Goal: Information Seeking & Learning: Learn about a topic

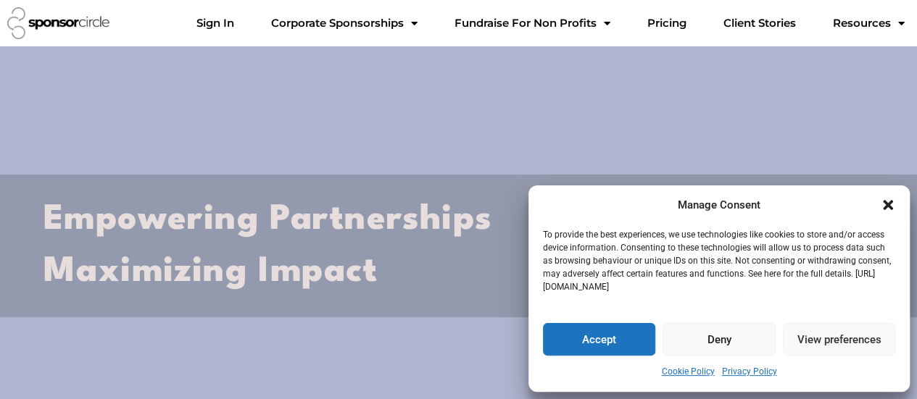
click at [883, 202] on icon "Close dialogue" at bounding box center [888, 205] width 10 height 10
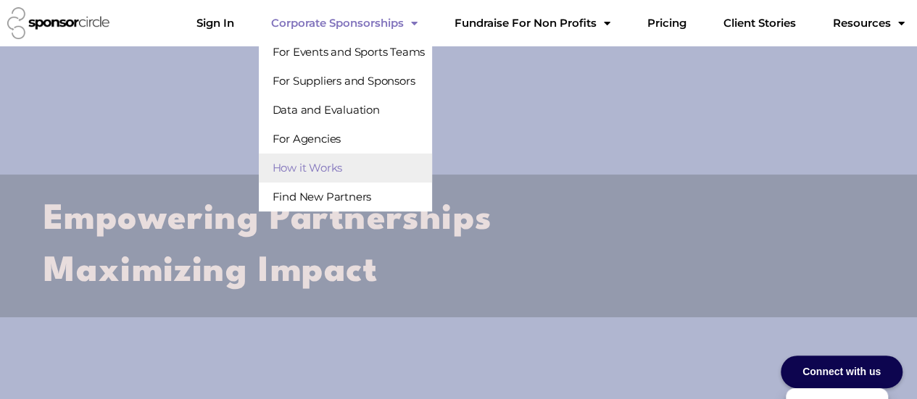
click at [407, 165] on link "How it Works" at bounding box center [345, 168] width 173 height 29
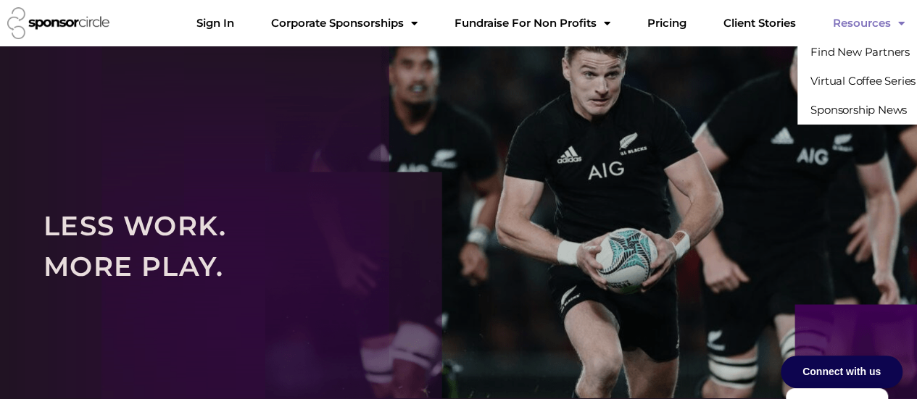
click at [887, 21] on link "Resources" at bounding box center [868, 23] width 95 height 29
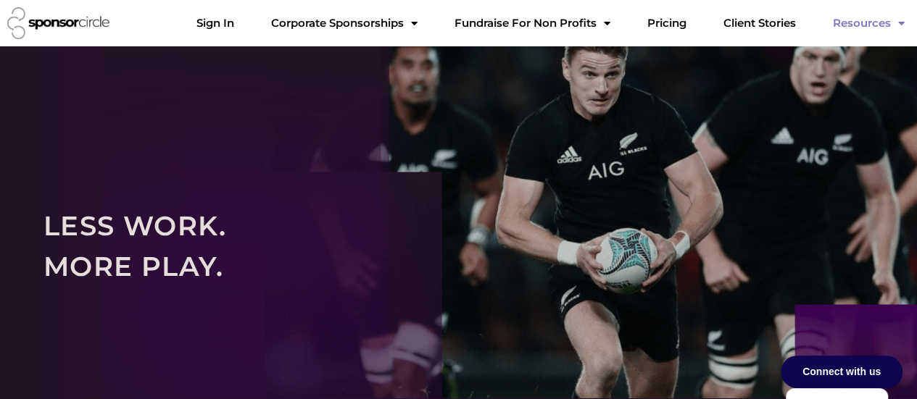
click at [897, 25] on span "Menu" at bounding box center [897, 23] width 14 height 25
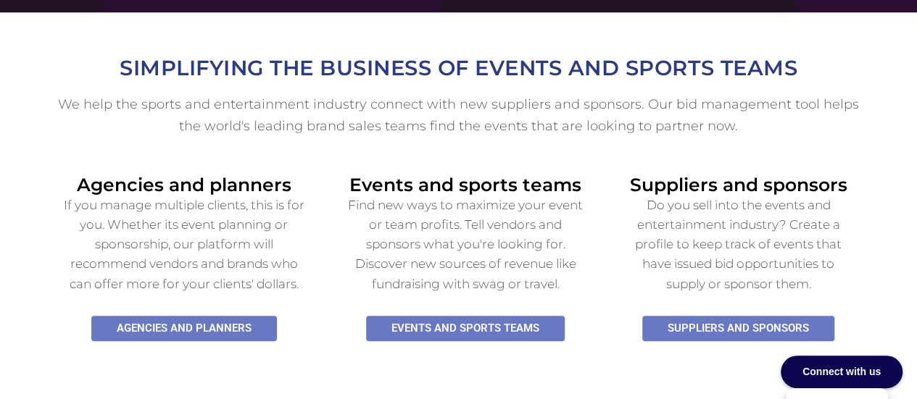
scroll to position [435, 0]
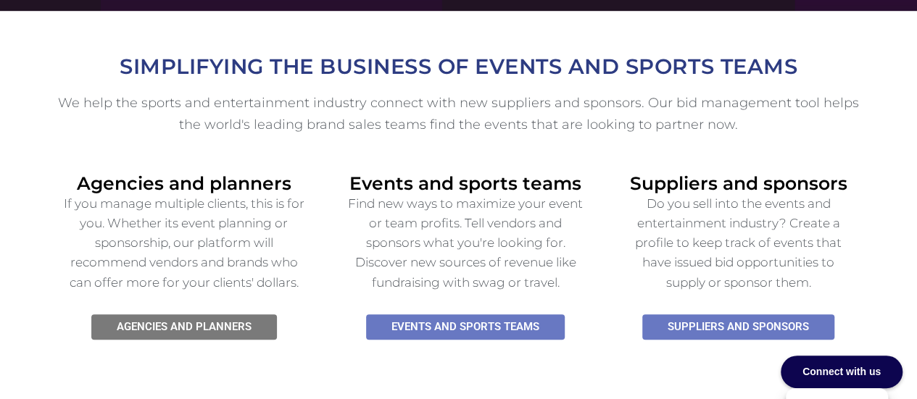
click at [183, 322] on span "Agencies and planners" at bounding box center [184, 327] width 135 height 11
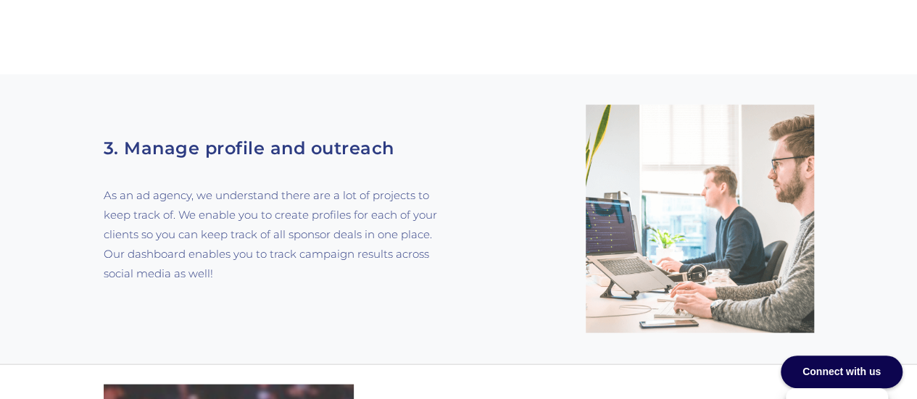
scroll to position [1450, 0]
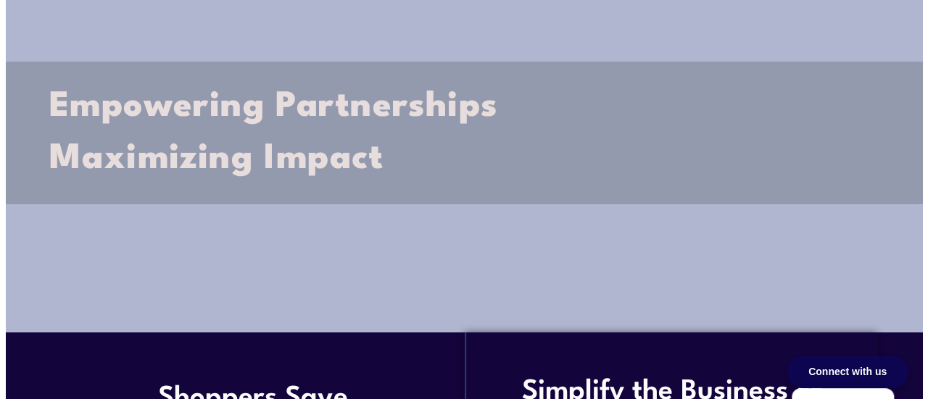
scroll to position [290, 0]
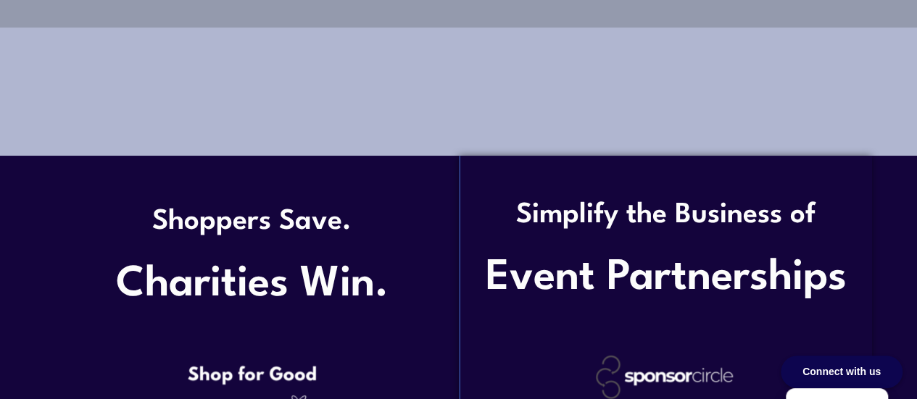
click at [858, 378] on div "Connect with us" at bounding box center [842, 372] width 122 height 33
